Goal: Task Accomplishment & Management: Complete application form

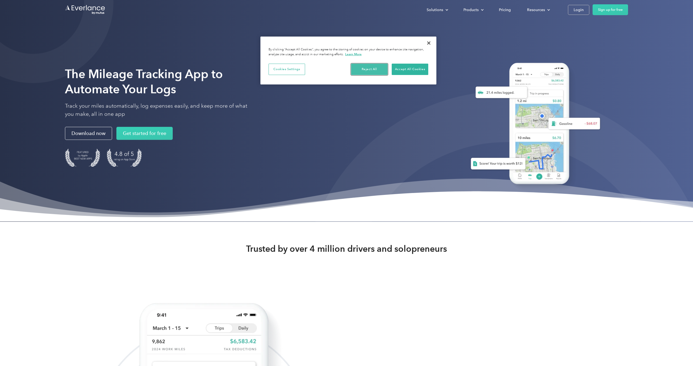
click at [380, 70] on button "Reject All" at bounding box center [369, 69] width 37 height 11
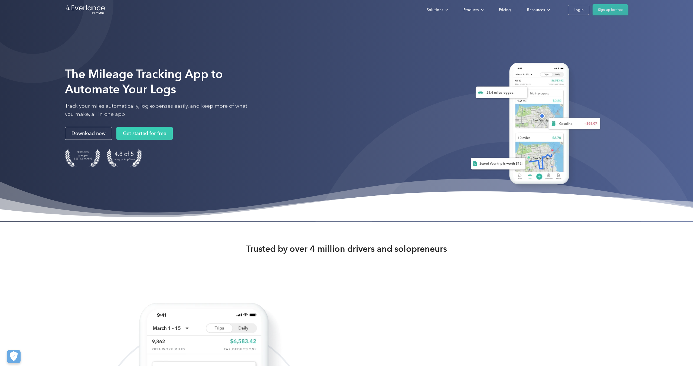
click at [610, 9] on link "Sign up for free" at bounding box center [610, 9] width 35 height 11
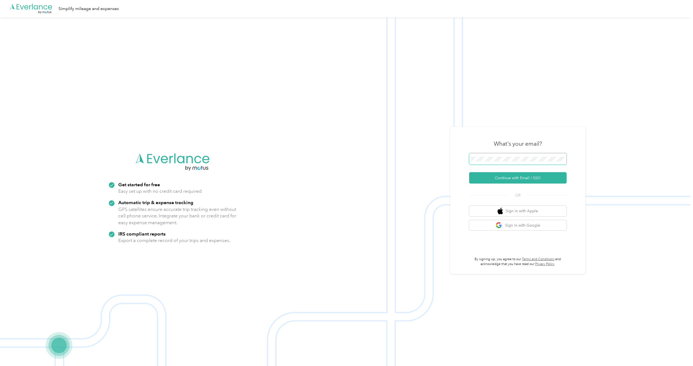
click at [506, 156] on span at bounding box center [518, 158] width 98 height 11
click at [469, 172] on button "Continue with Email / SSO" at bounding box center [518, 177] width 98 height 11
click at [458, 193] on div "What's your email? Continue with Email / SSO OR Sign in with Apple Sign in with…" at bounding box center [517, 200] width 135 height 147
click at [560, 179] on button "Continue with Email / SSO" at bounding box center [518, 177] width 98 height 11
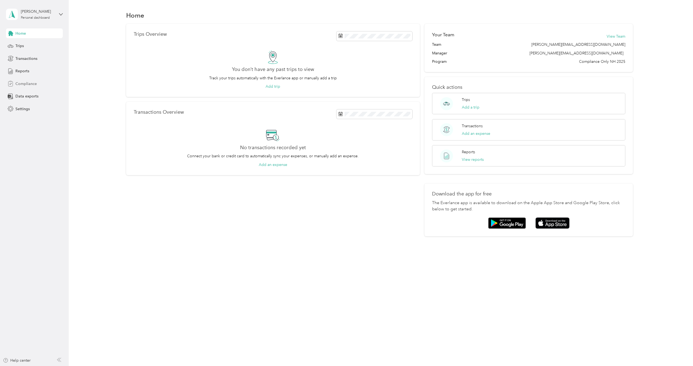
click at [29, 83] on span "Compliance" at bounding box center [25, 84] width 21 height 6
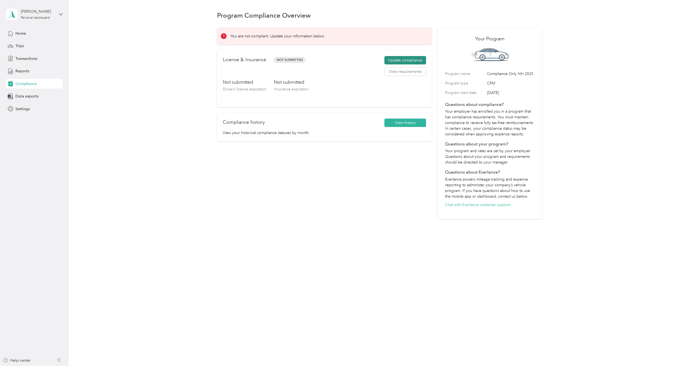
click at [411, 61] on button "Update compliance" at bounding box center [406, 60] width 42 height 9
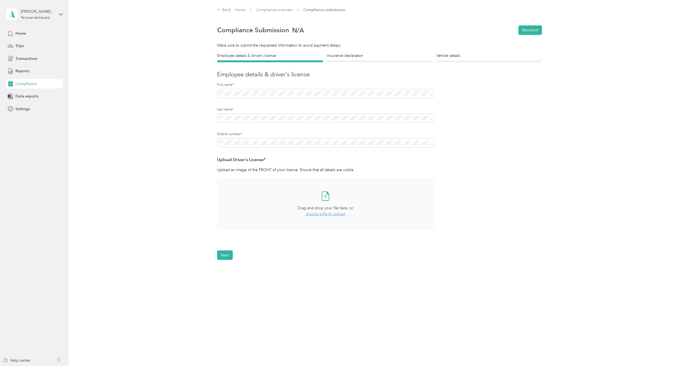
click at [260, 204] on div "Take a photo or choose a photo from your library Drag and drop your file here, …" at bounding box center [325, 204] width 207 height 42
click at [226, 271] on button "Next" at bounding box center [225, 271] width 16 height 9
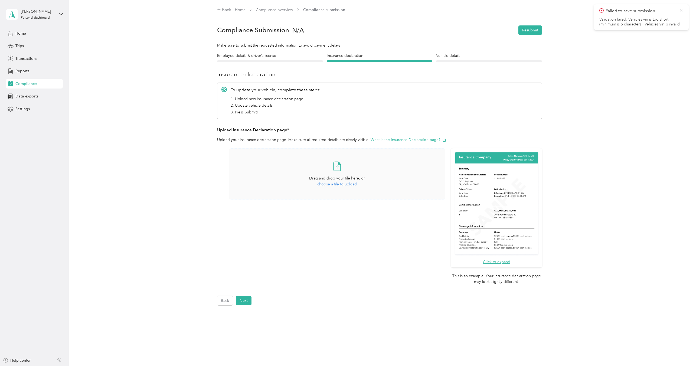
click at [346, 184] on span "choose a file to upload" at bounding box center [337, 184] width 40 height 5
click at [243, 300] on button "Next" at bounding box center [244, 300] width 16 height 9
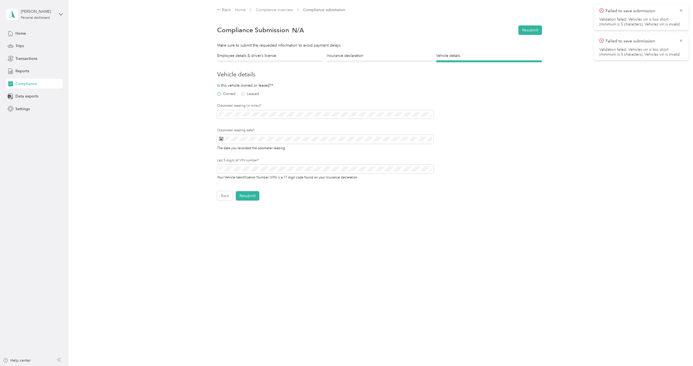
click at [233, 95] on label "Owned" at bounding box center [226, 94] width 18 height 4
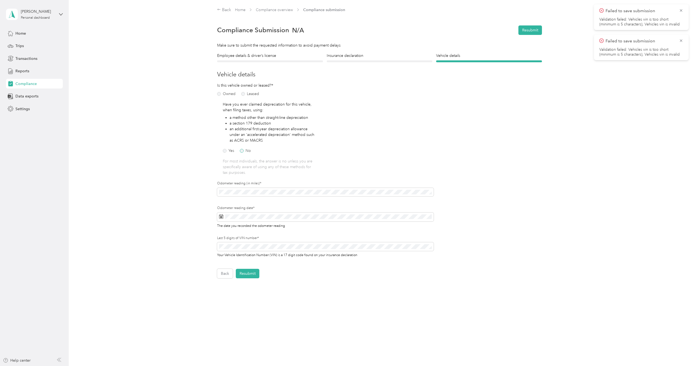
click at [248, 150] on label "No" at bounding box center [245, 151] width 11 height 4
click at [268, 221] on span at bounding box center [325, 217] width 217 height 9
click at [244, 300] on div "30" at bounding box center [245, 301] width 7 height 7
click at [245, 275] on button "Resubmit" at bounding box center [248, 273] width 24 height 9
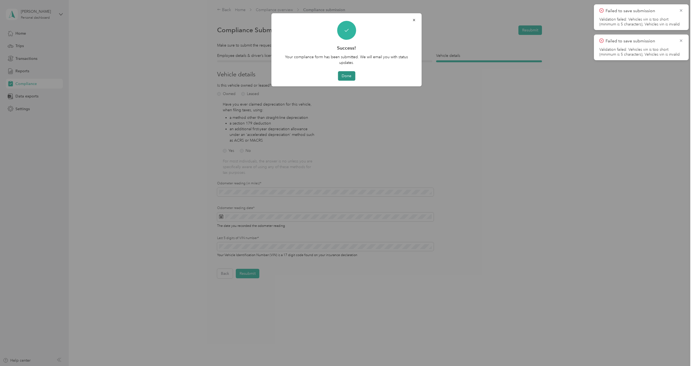
click at [348, 76] on button "Done" at bounding box center [346, 75] width 17 height 9
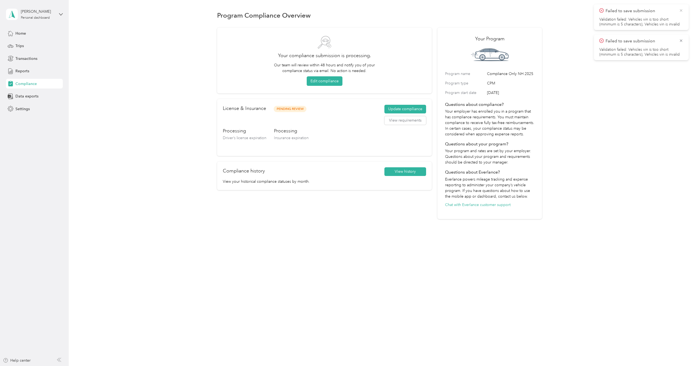
click at [682, 10] on div "Failed to save submission Validation failed: Vehicles vin is too short (minimum…" at bounding box center [641, 17] width 95 height 26
click at [681, 10] on icon at bounding box center [681, 10] width 4 height 5
click at [682, 11] on icon at bounding box center [681, 10] width 2 height 2
click at [411, 109] on button "Update compliance" at bounding box center [406, 109] width 42 height 9
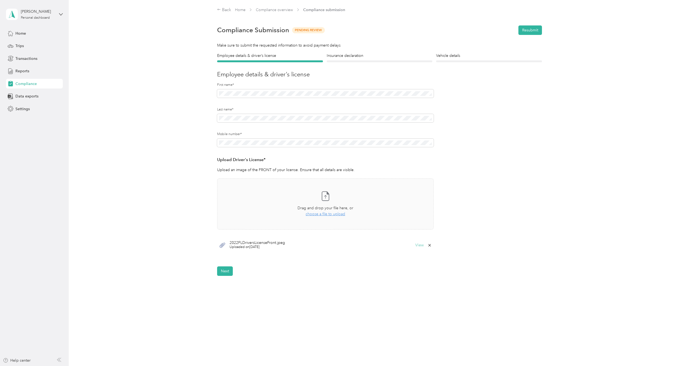
click at [421, 246] on button "View" at bounding box center [420, 246] width 8 height 4
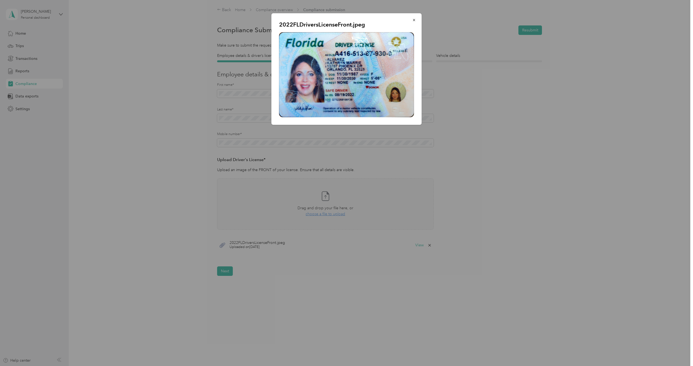
drag, startPoint x: 415, startPoint y: 18, endPoint x: 409, endPoint y: 27, distance: 10.7
click at [415, 18] on icon "button" at bounding box center [415, 20] width 4 height 4
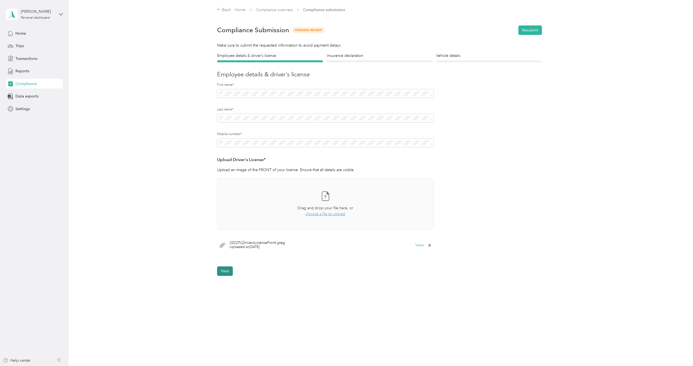
click at [228, 269] on button "Next" at bounding box center [225, 271] width 16 height 9
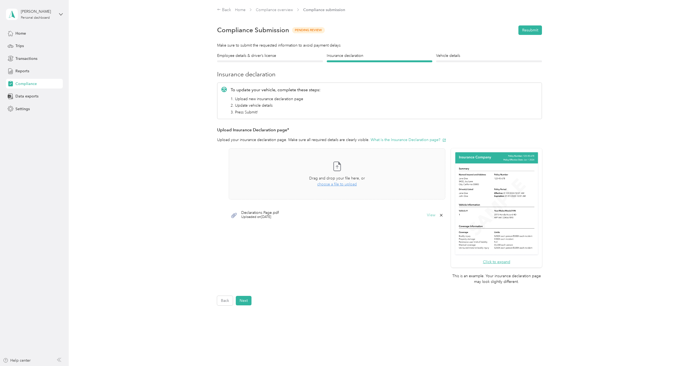
click at [433, 216] on button "View" at bounding box center [431, 215] width 8 height 4
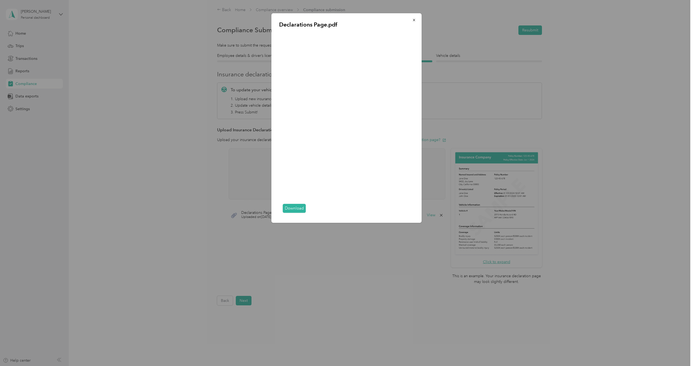
click at [399, 277] on div at bounding box center [346, 183] width 693 height 366
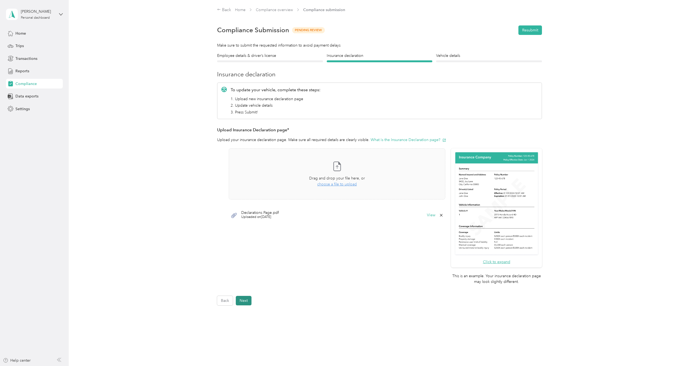
click at [241, 304] on button "Next" at bounding box center [244, 300] width 16 height 9
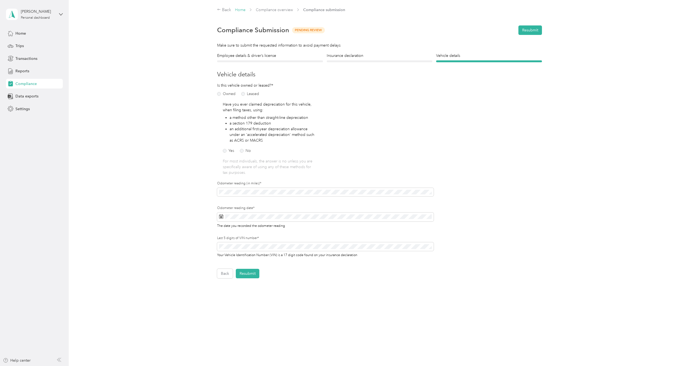
click at [240, 10] on link "Home" at bounding box center [240, 10] width 11 height 5
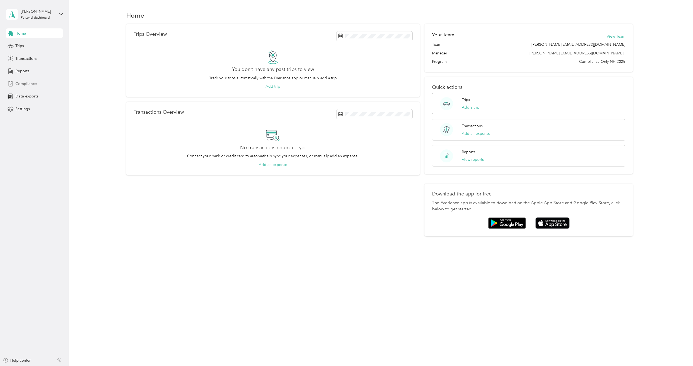
click at [33, 81] on span "Compliance" at bounding box center [25, 84] width 21 height 6
